Goal: Find specific page/section: Find specific page/section

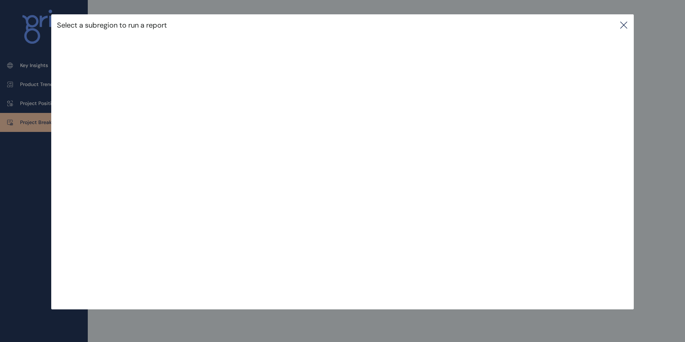
scroll to position [1, 0]
click at [626, 28] on icon at bounding box center [623, 25] width 6 height 6
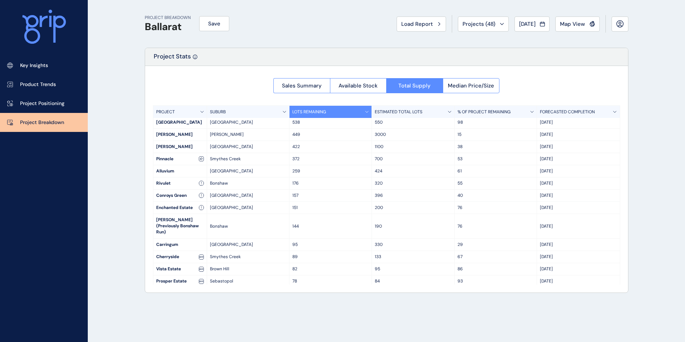
click at [573, 24] on span "Map View" at bounding box center [572, 23] width 25 height 7
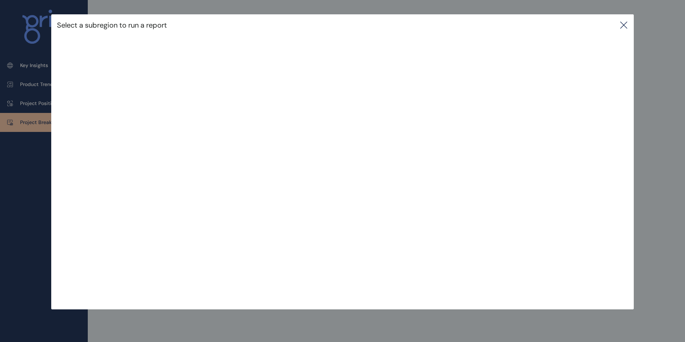
click at [624, 23] on icon at bounding box center [623, 25] width 9 height 9
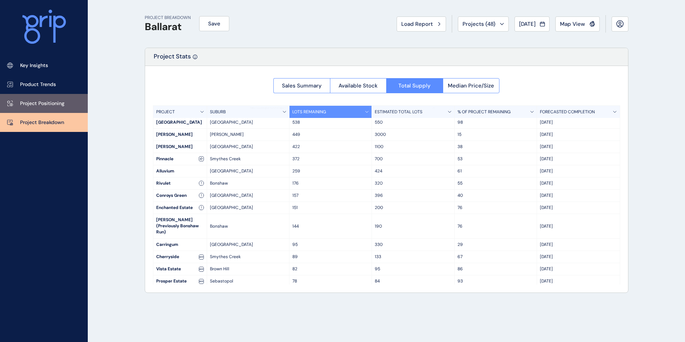
drag, startPoint x: 32, startPoint y: 105, endPoint x: 37, endPoint y: 105, distance: 5.4
click at [32, 105] on p "Project Positioning" at bounding box center [42, 103] width 44 height 7
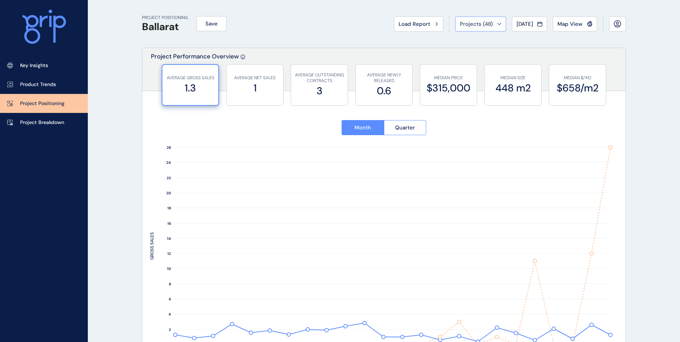
click at [463, 26] on span "Projects ( 48 )" at bounding box center [476, 23] width 33 height 7
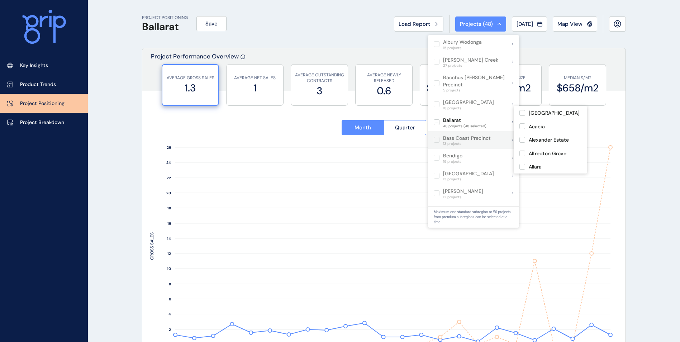
click at [450, 117] on p "Ballarat" at bounding box center [464, 120] width 43 height 7
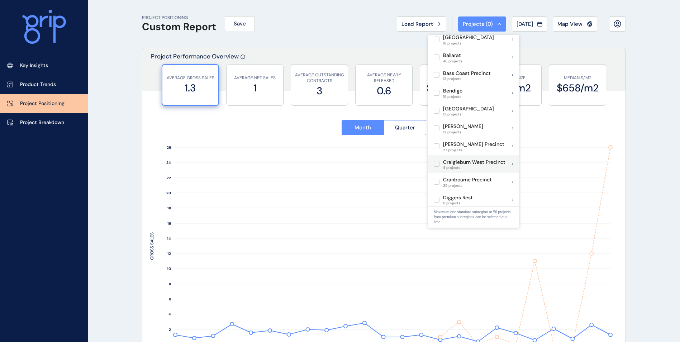
scroll to position [72, 0]
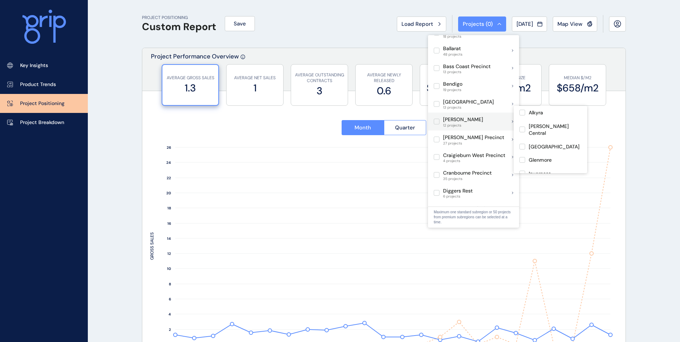
click at [438, 119] on label at bounding box center [436, 122] width 6 height 6
type input "****"
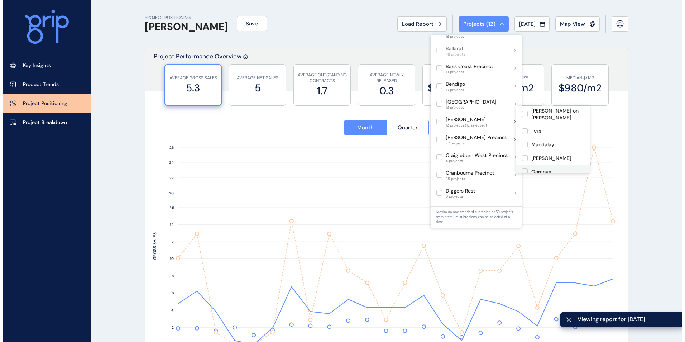
scroll to position [94, 0]
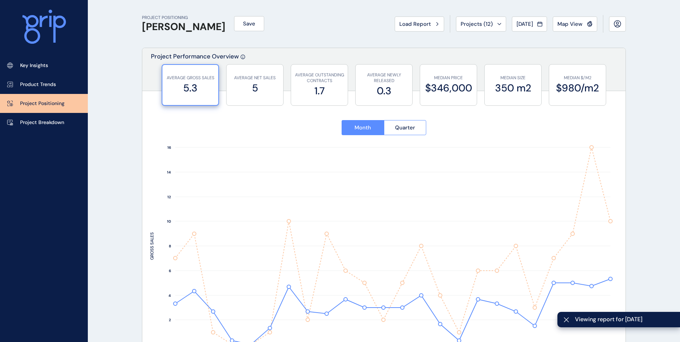
click at [20, 112] on link "Project Positioning" at bounding box center [44, 103] width 88 height 19
click at [30, 120] on p "Project Breakdown" at bounding box center [42, 122] width 44 height 7
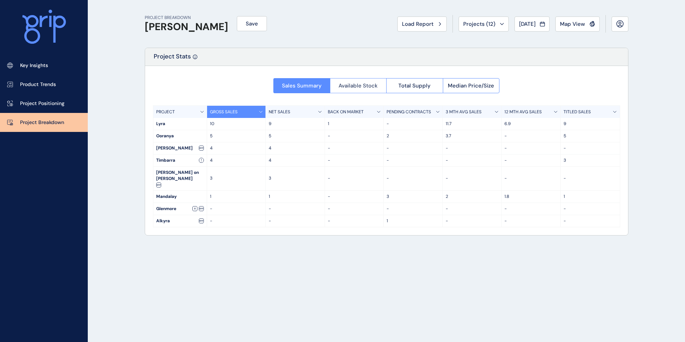
click at [353, 87] on span "Available Stock" at bounding box center [357, 85] width 39 height 7
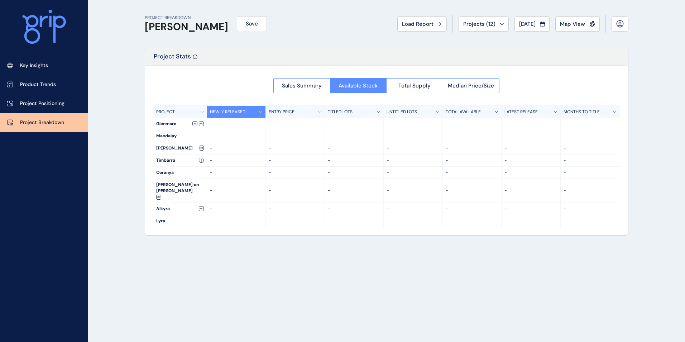
click at [403, 85] on div at bounding box center [386, 150] width 483 height 169
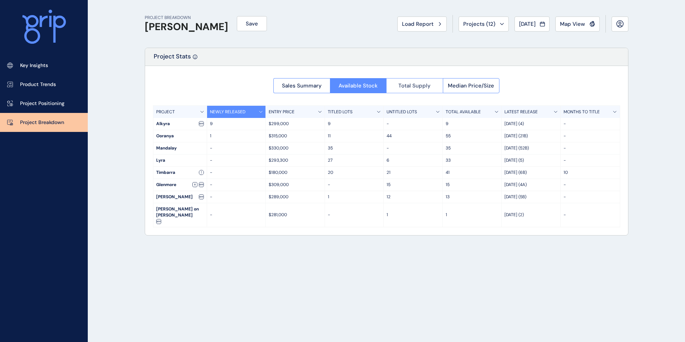
click at [415, 89] on button "Total Supply" at bounding box center [414, 85] width 57 height 15
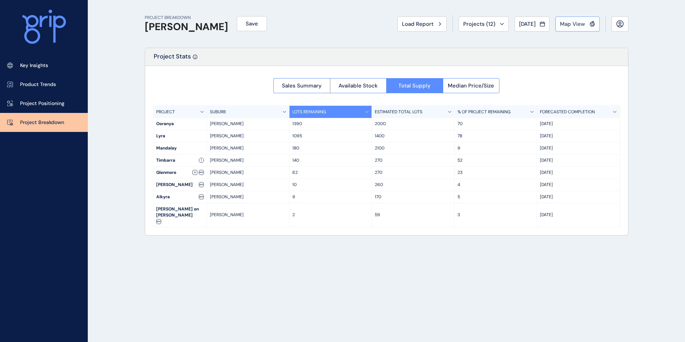
click at [563, 21] on span "Map View" at bounding box center [572, 23] width 25 height 7
